Goal: Find specific page/section: Find specific page/section

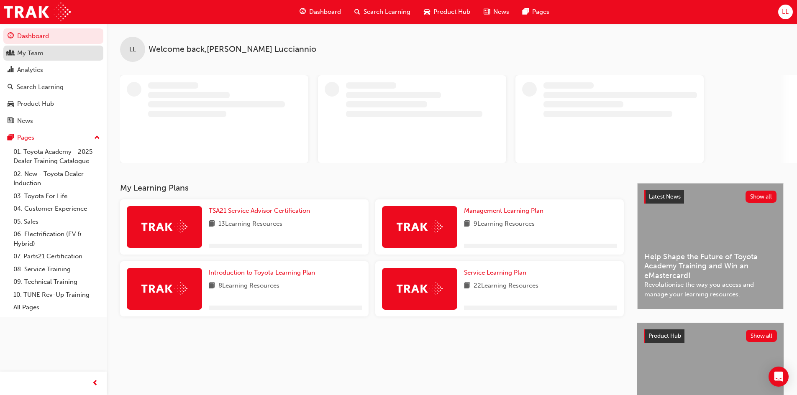
click at [41, 52] on div "My Team" at bounding box center [30, 54] width 26 height 10
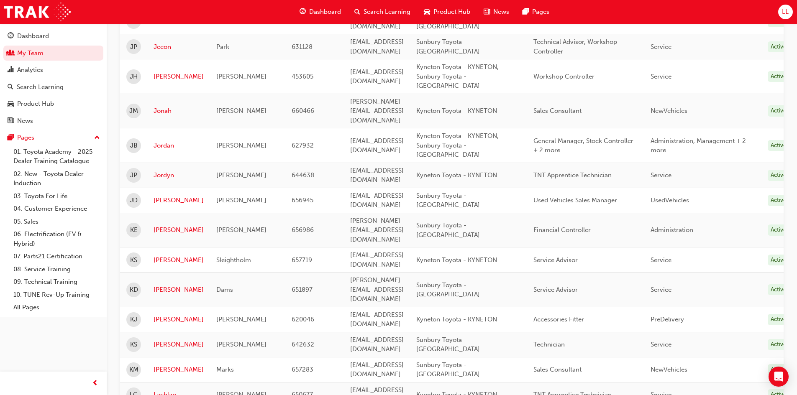
scroll to position [627, 0]
